Goal: Navigation & Orientation: Find specific page/section

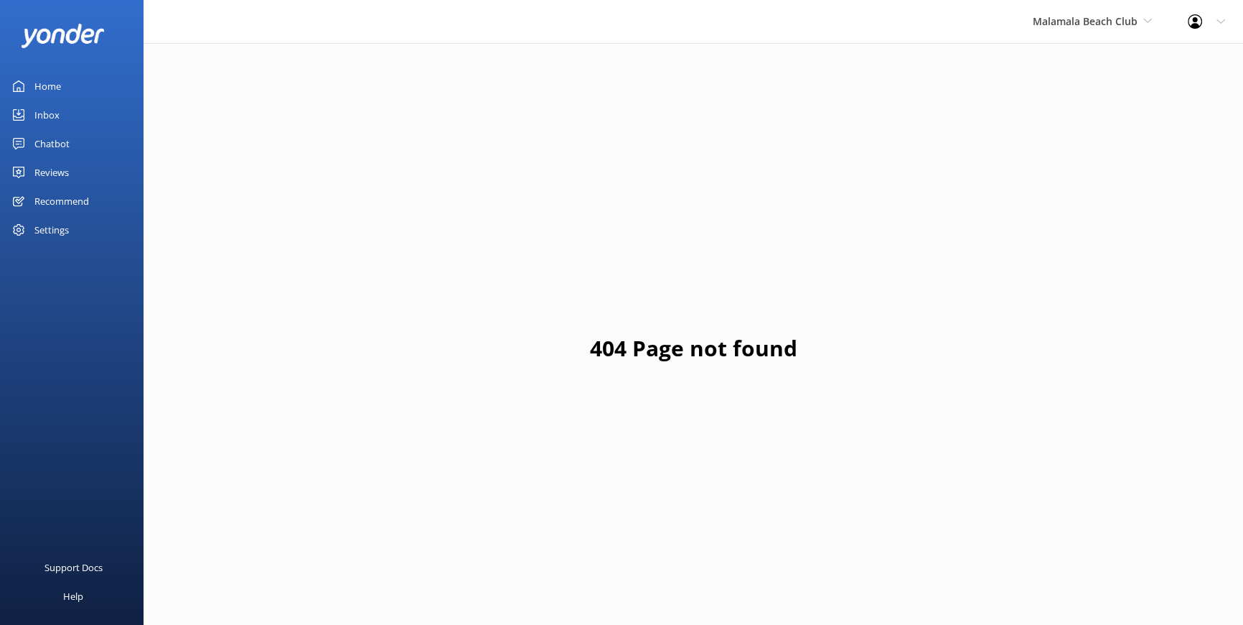
click at [51, 177] on div "Reviews" at bounding box center [51, 172] width 34 height 29
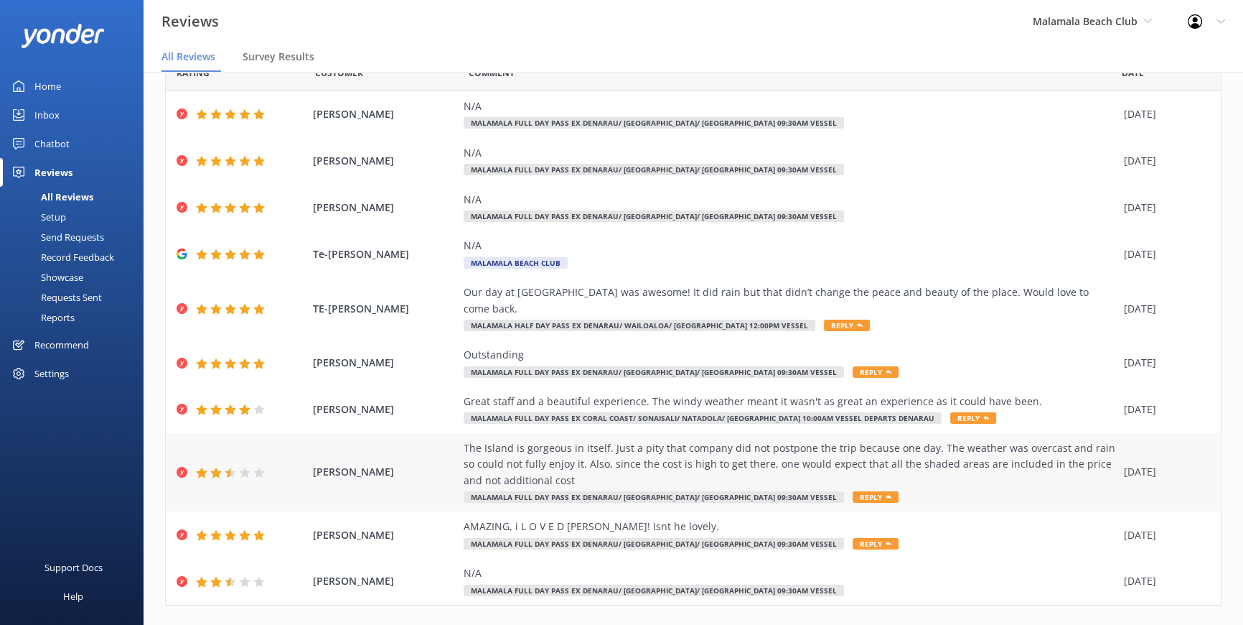
scroll to position [14, 0]
